Goal: Task Accomplishment & Management: Manage account settings

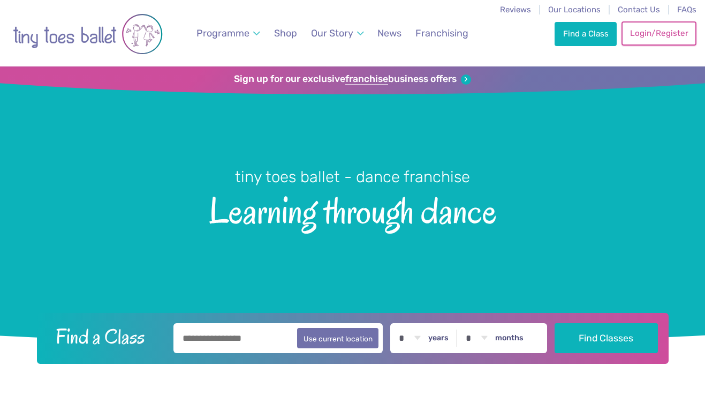
click at [672, 38] on link "Login/Register" at bounding box center [659, 33] width 75 height 24
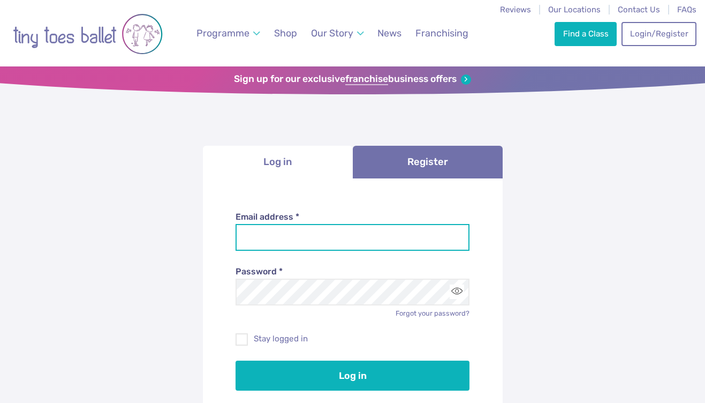
click at [333, 243] on input "Email address *" at bounding box center [353, 237] width 234 height 27
type input "**********"
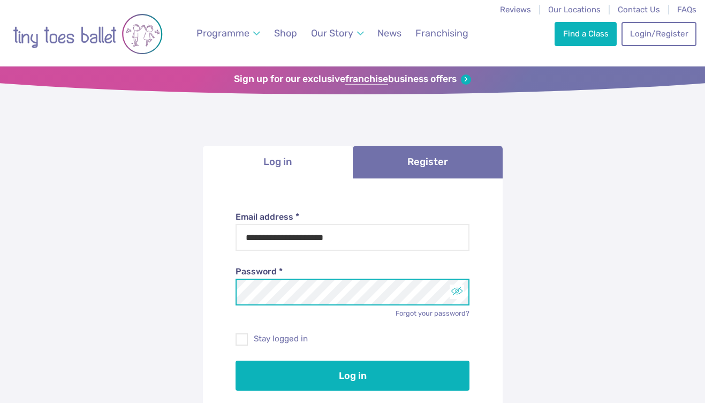
click at [461, 297] on button "Toggle password visibility" at bounding box center [457, 291] width 14 height 14
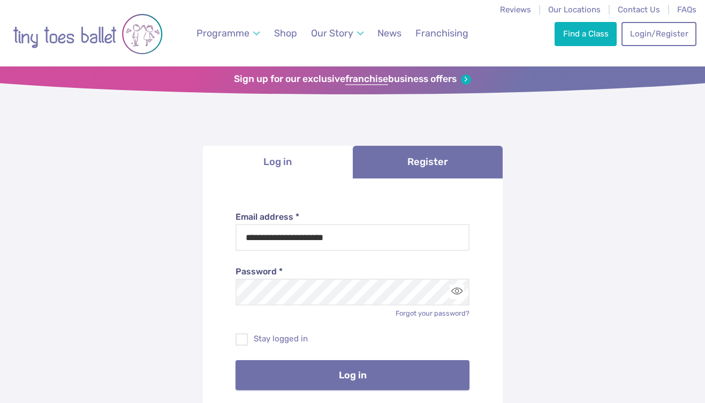
click at [390, 383] on button "Log in" at bounding box center [353, 375] width 234 height 30
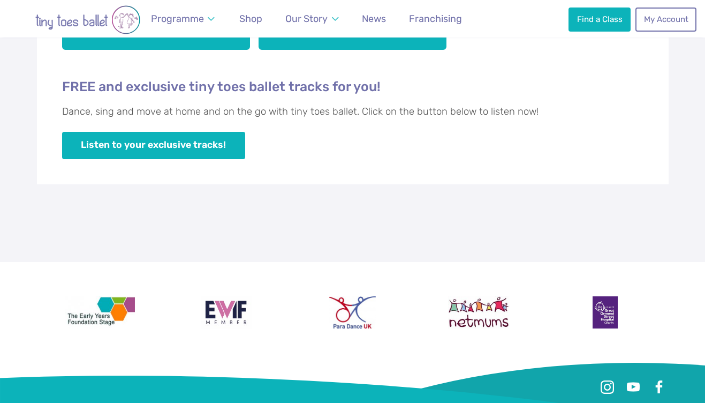
scroll to position [419, 0]
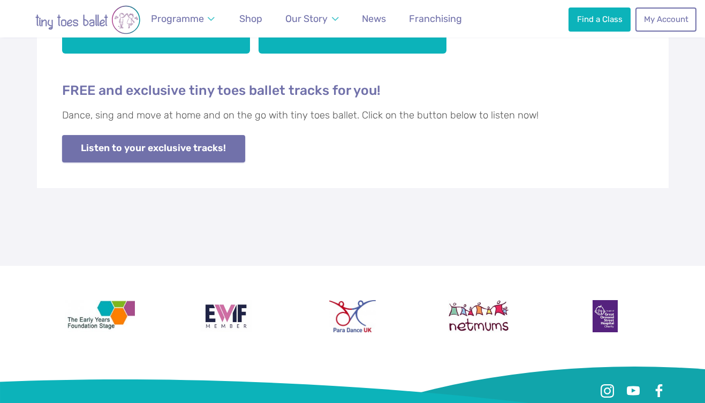
click at [178, 155] on link "Listen to your exclusive tracks!" at bounding box center [153, 148] width 183 height 27
